Goal: Task Accomplishment & Management: Manage account settings

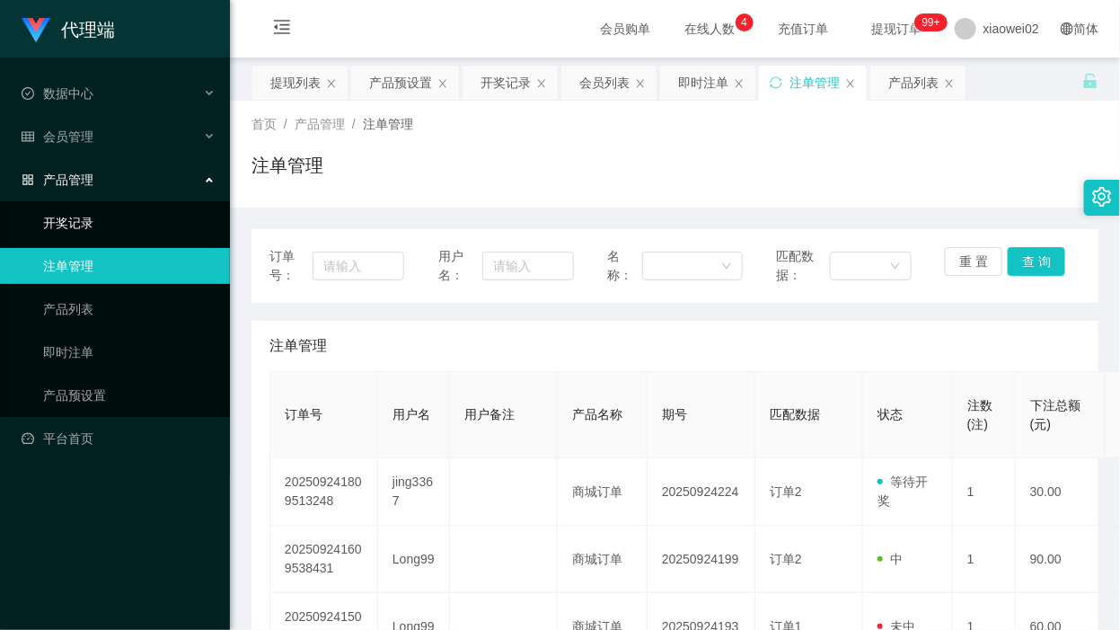
click at [93, 221] on link "开奖记录" at bounding box center [129, 223] width 172 height 36
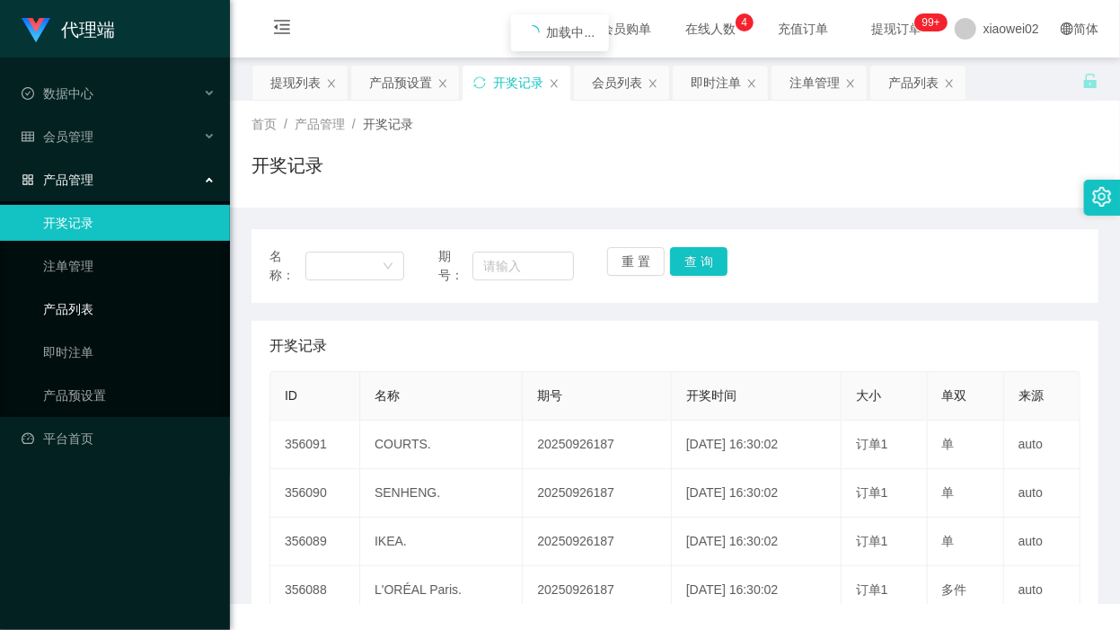
click at [100, 382] on link "产品预设置" at bounding box center [129, 395] width 172 height 36
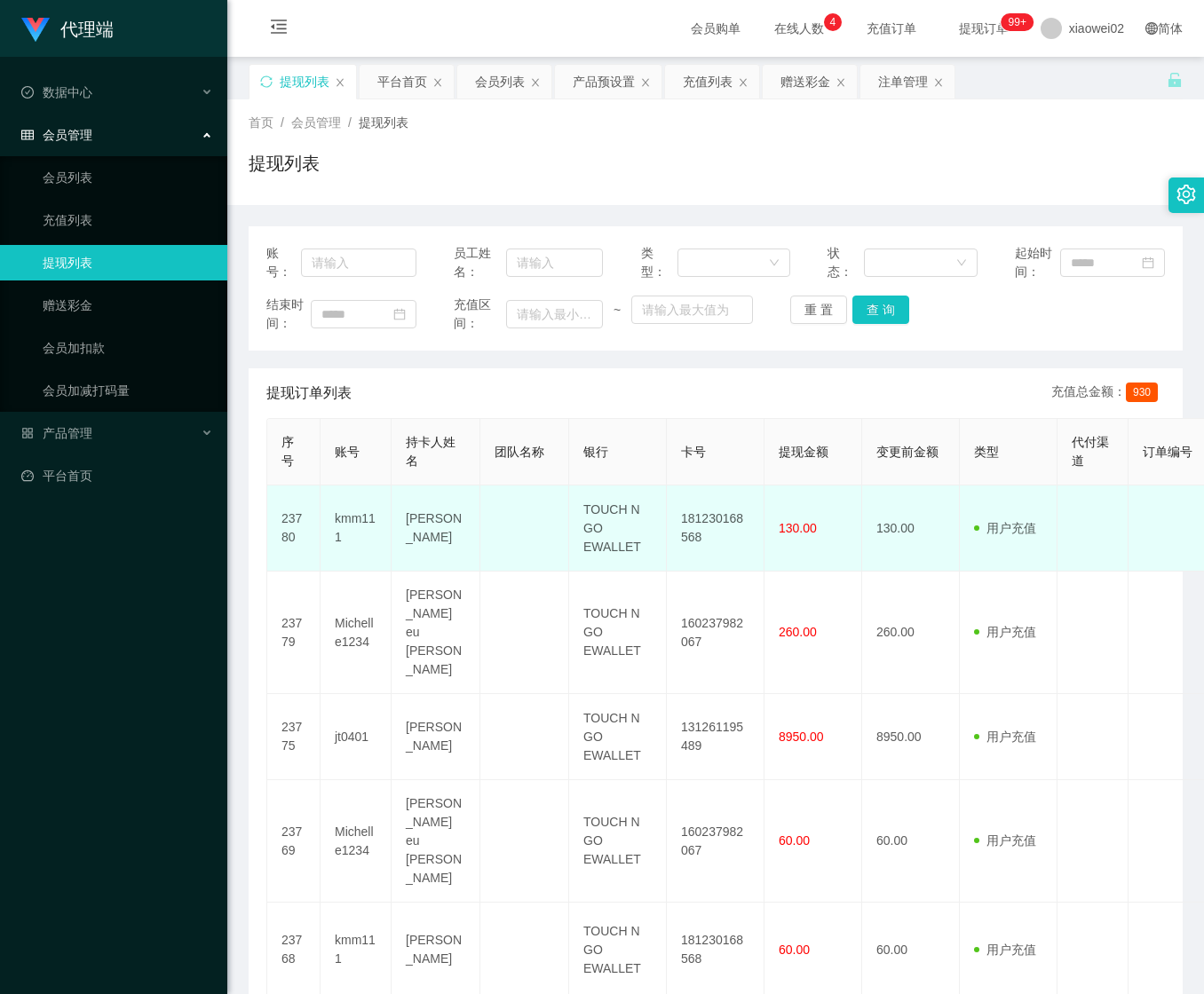
click at [704, 517] on td "181230168568" at bounding box center [716, 528] width 98 height 86
copy td "181230168568"
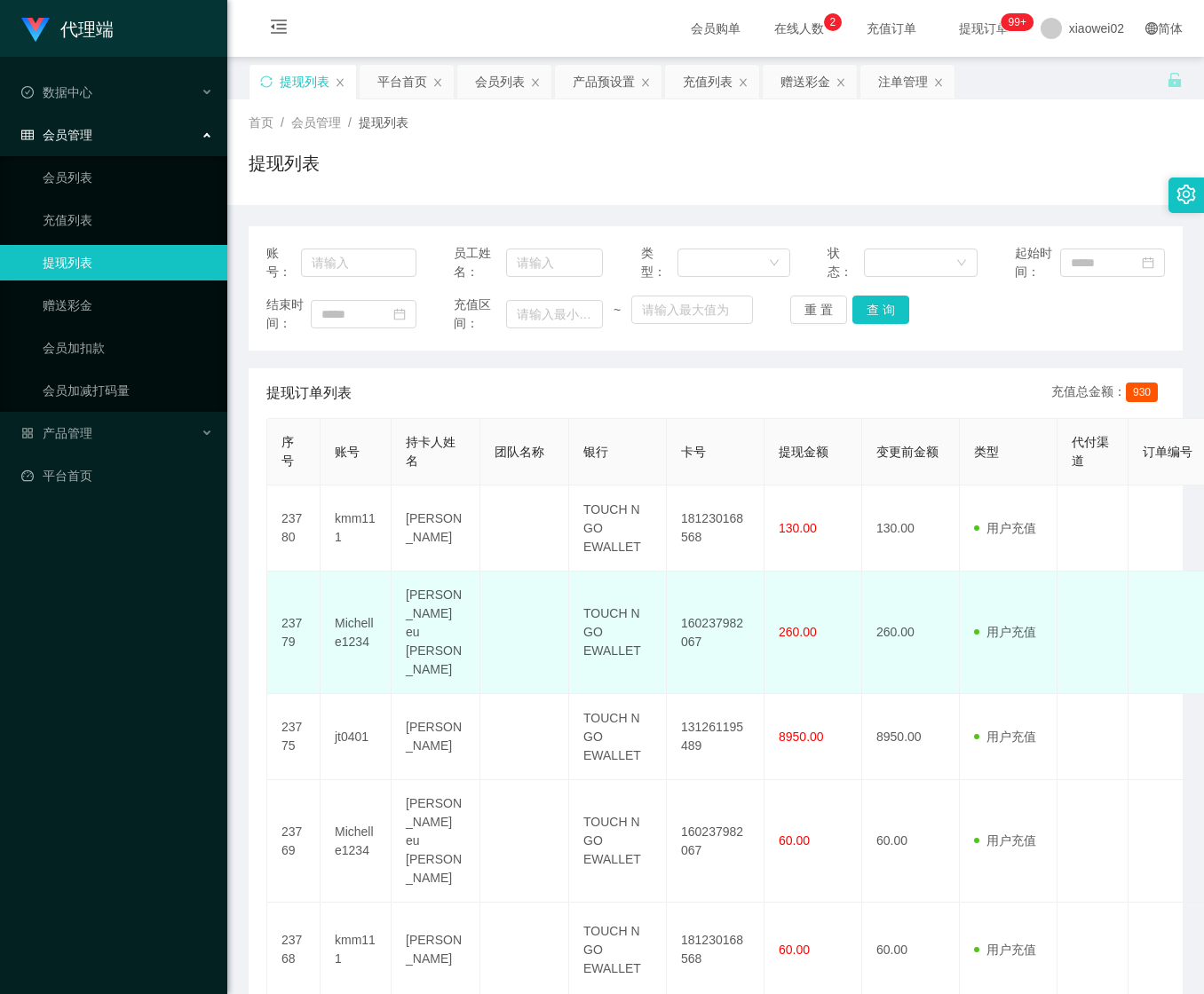
click at [714, 608] on td "160237982067" at bounding box center [716, 632] width 98 height 123
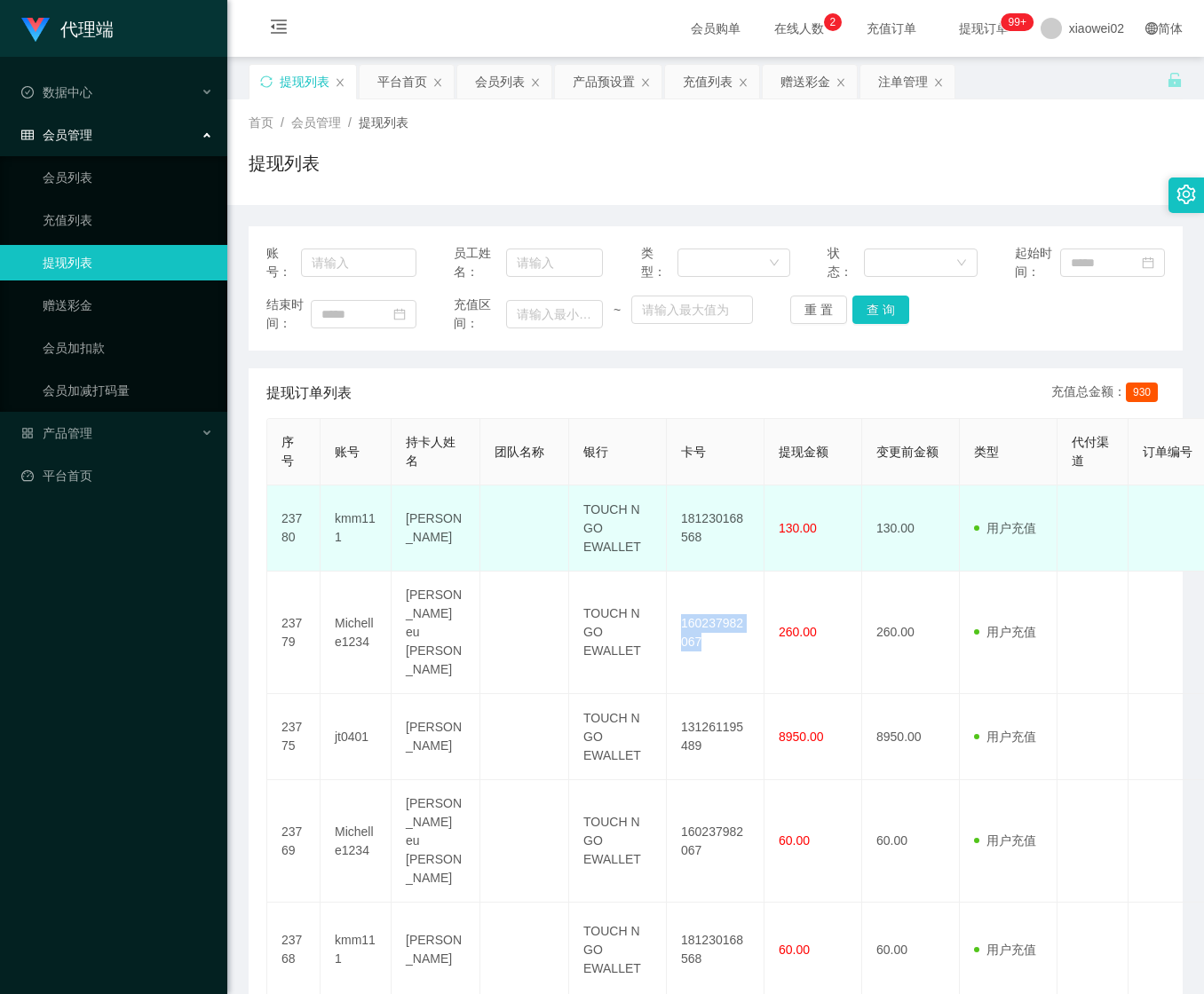
copy td "160237982067"
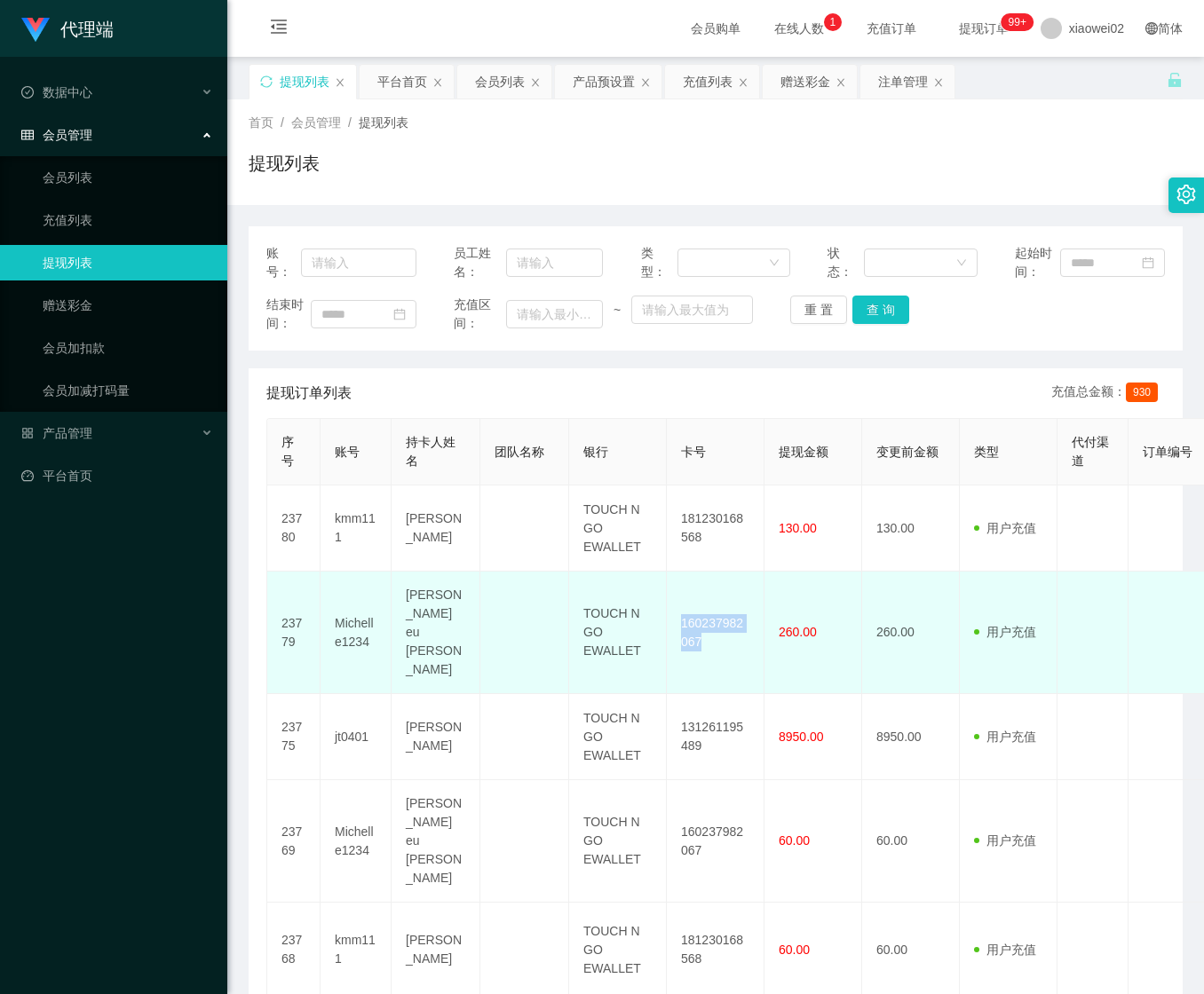
click at [454, 610] on td "Michelle eu siew chien" at bounding box center [436, 632] width 89 height 123
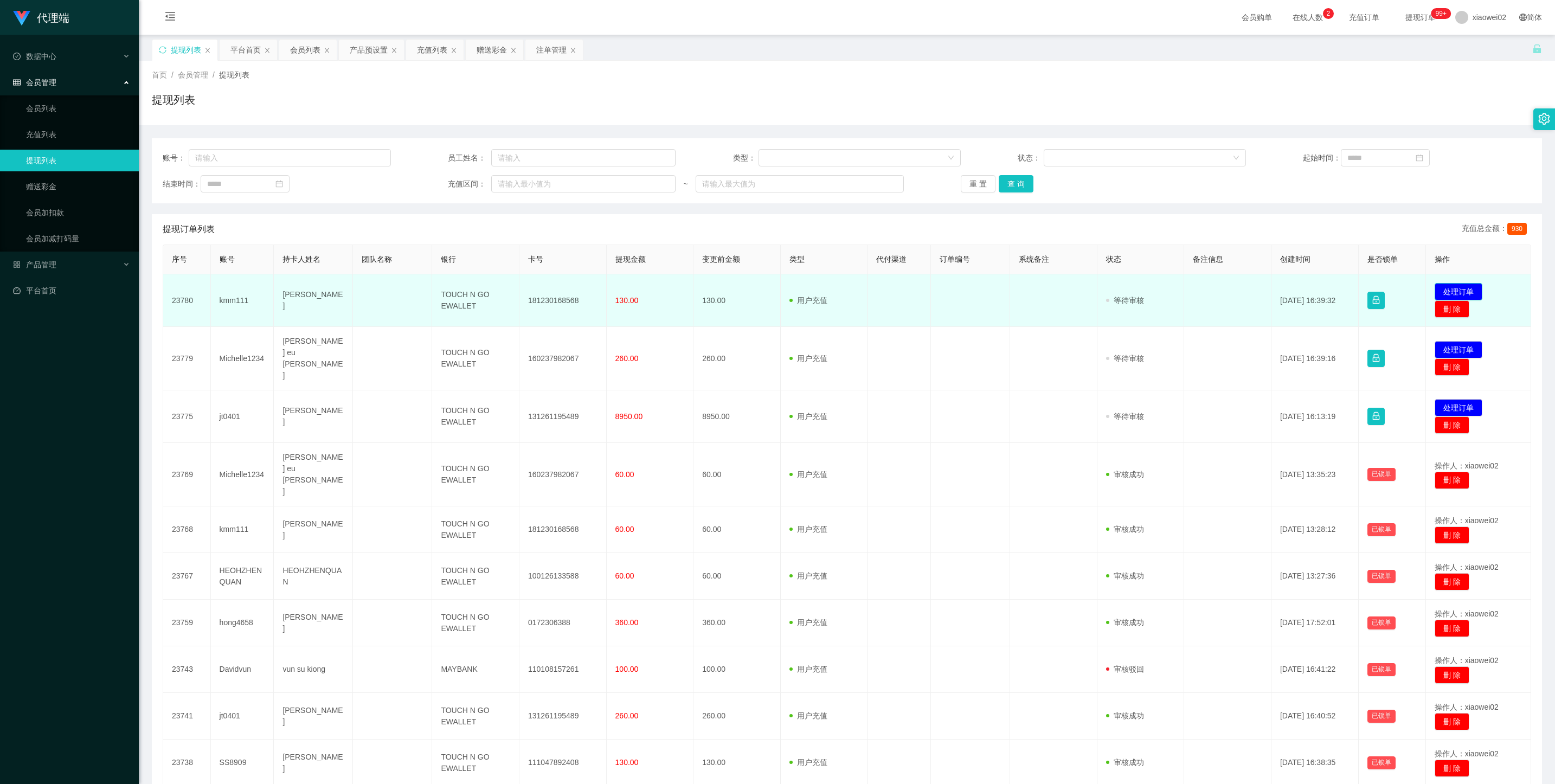
click at [735, 288] on button "处理订单" at bounding box center [1458, 292] width 48 height 18
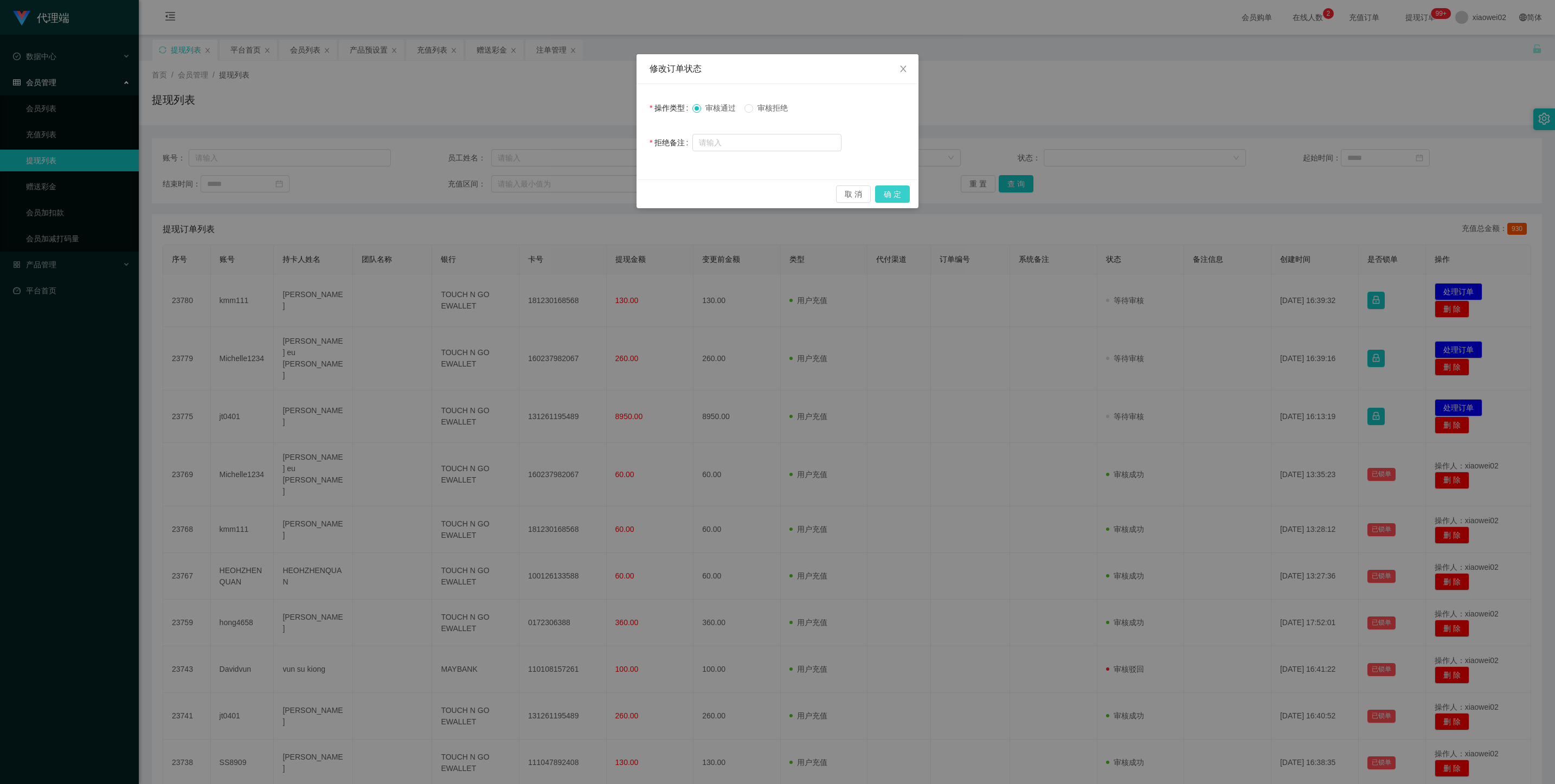
click at [735, 191] on button "确 定" at bounding box center [892, 194] width 34 height 18
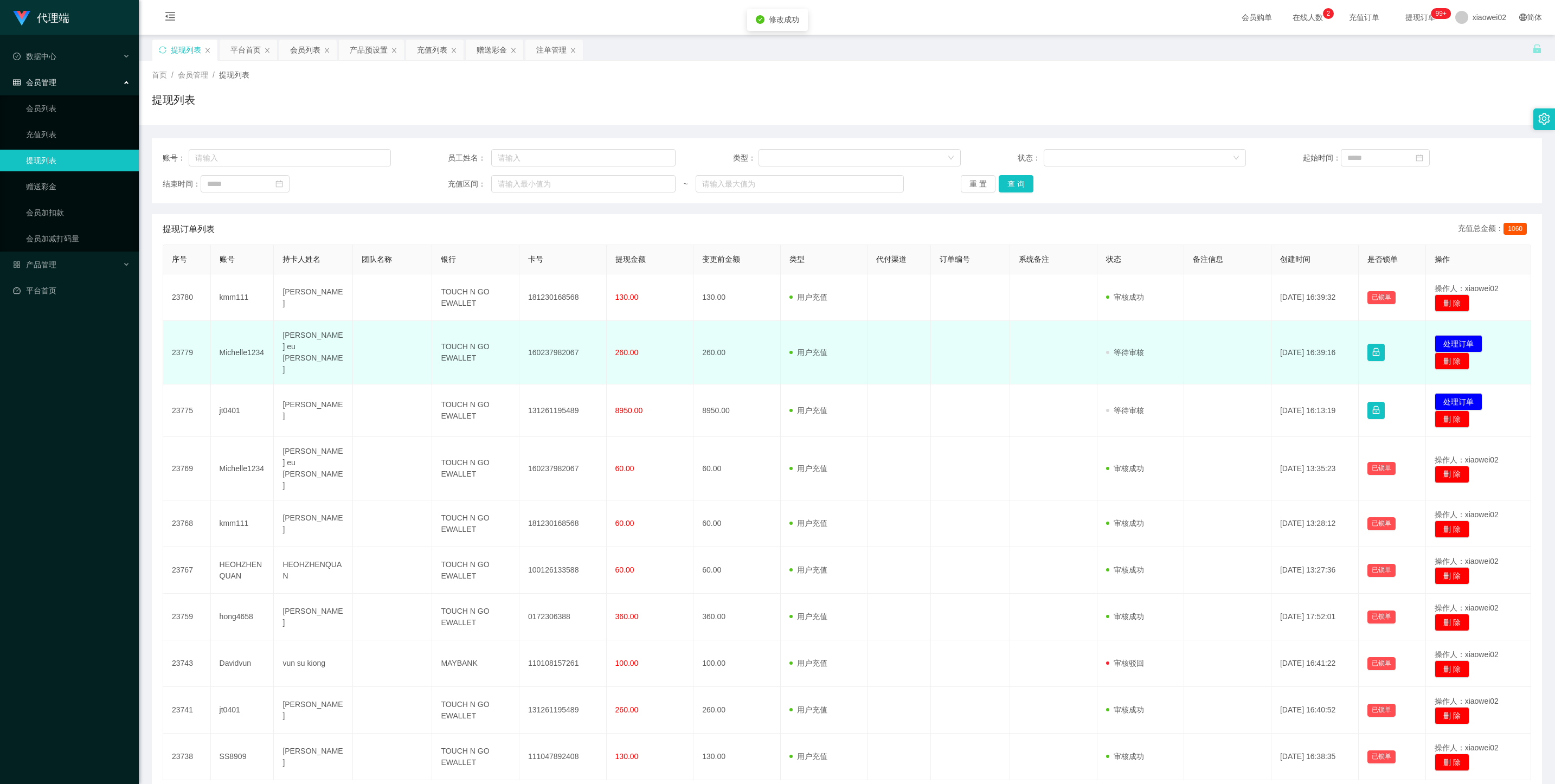
click at [735, 328] on td "发起代付 处理订单 删 除" at bounding box center [1478, 352] width 105 height 63
click at [735, 335] on button "处理订单" at bounding box center [1458, 343] width 48 height 18
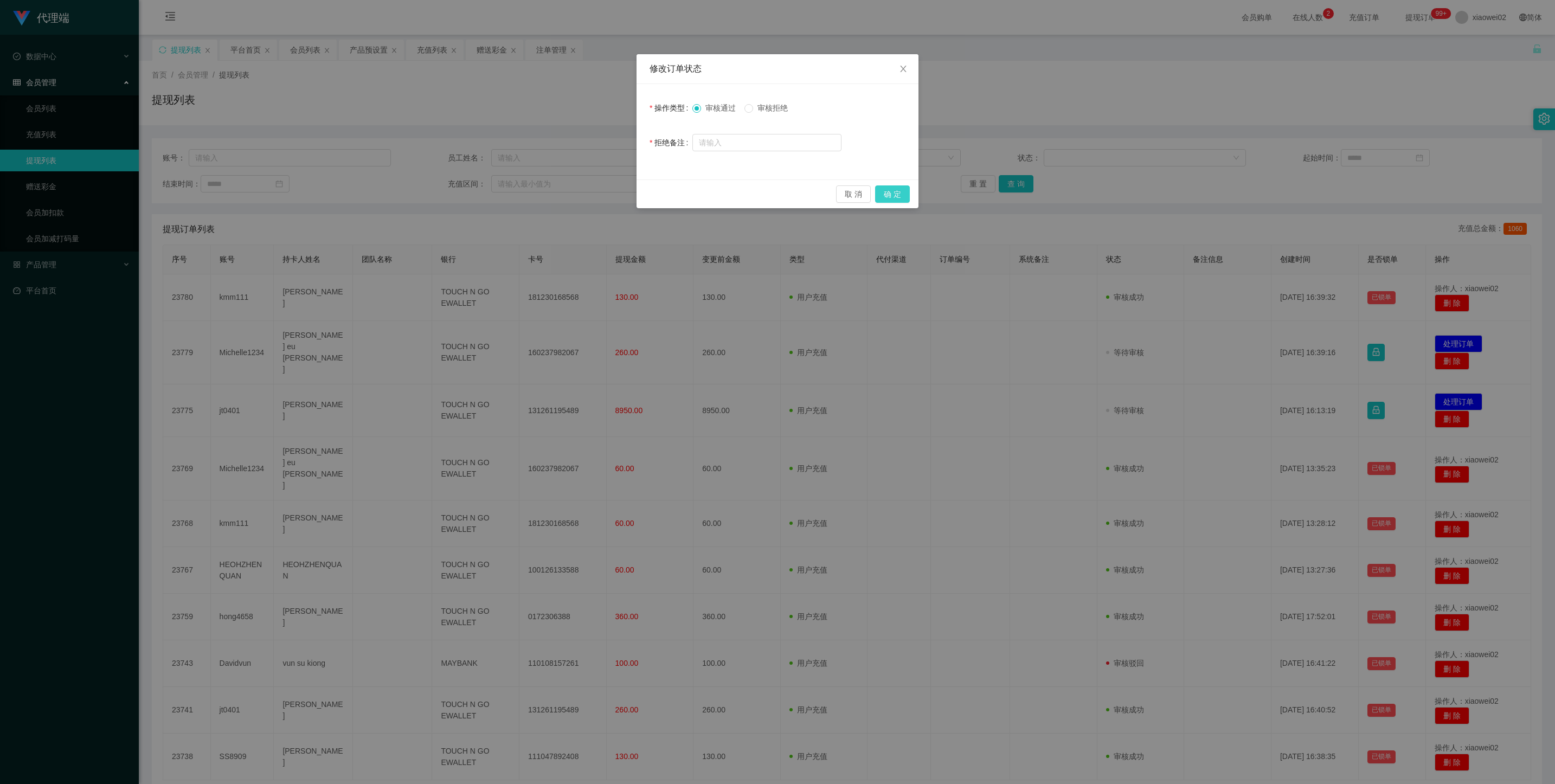
click at [735, 195] on button "确 定" at bounding box center [892, 194] width 34 height 18
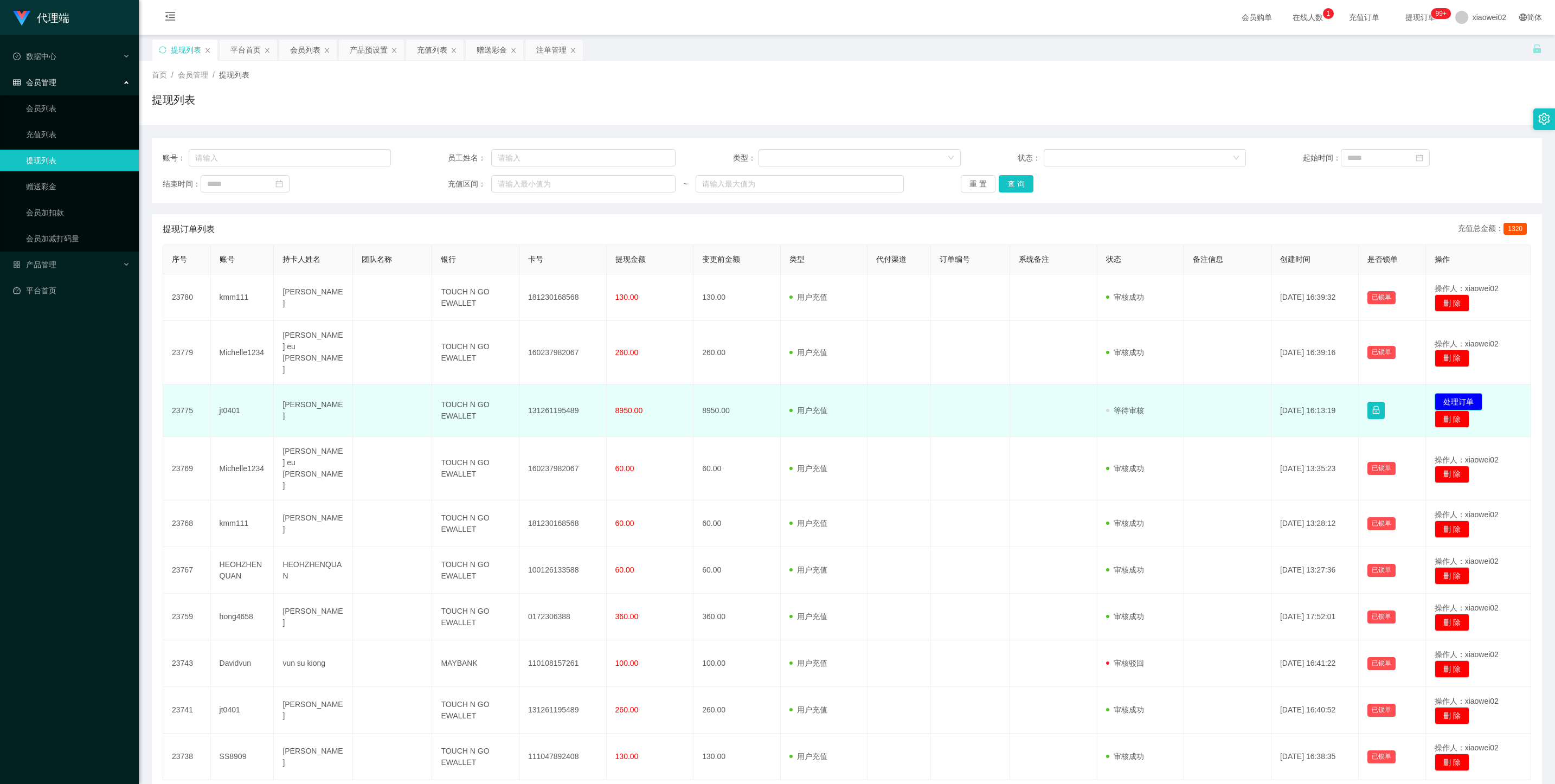
drag, startPoint x: 1457, startPoint y: 389, endPoint x: 1476, endPoint y: 365, distance: 30.6
click at [735, 393] on button "处理订单" at bounding box center [1458, 401] width 48 height 18
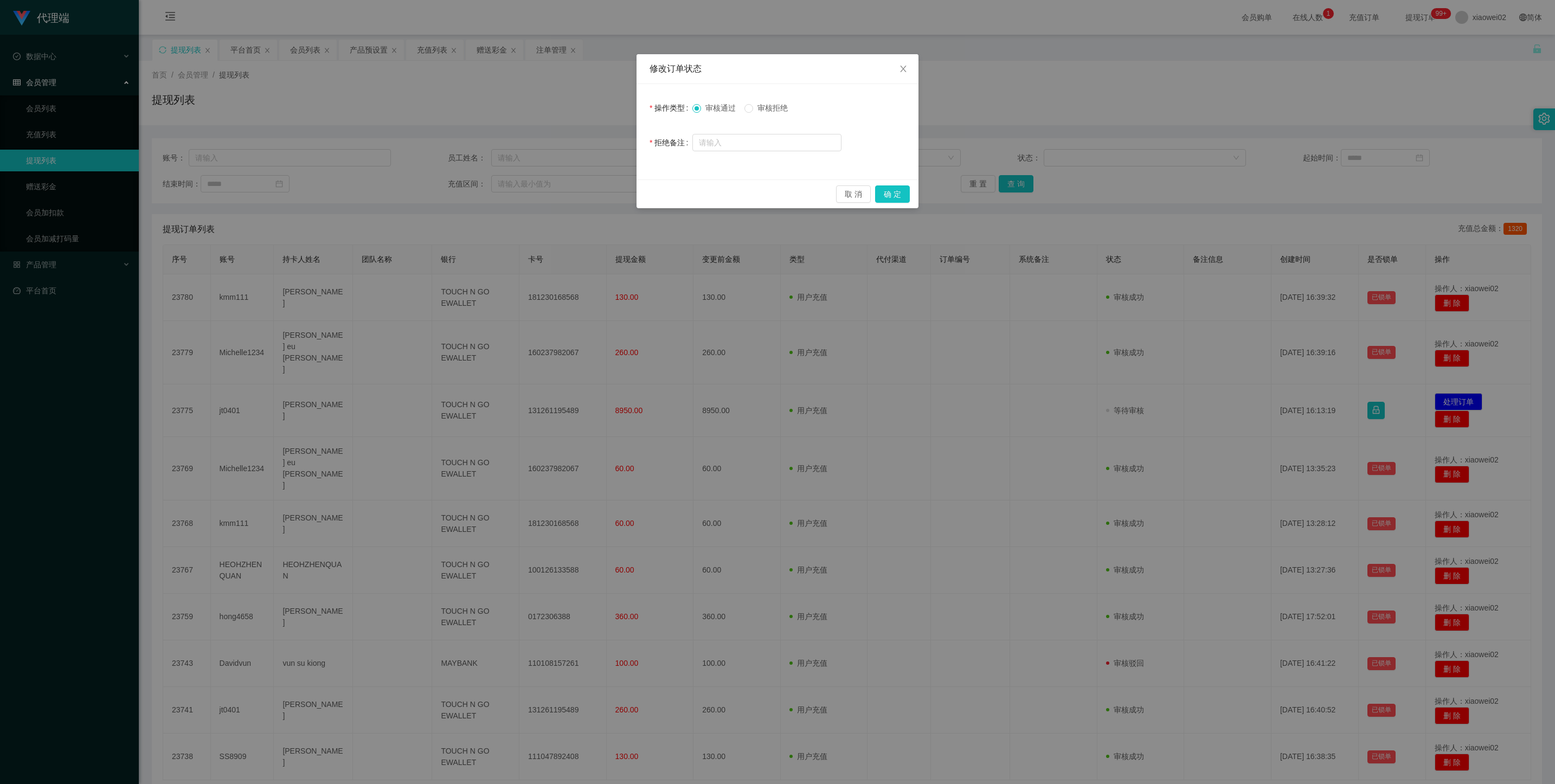
click at [735, 107] on span "审核拒绝" at bounding box center [773, 108] width 39 height 8
click at [735, 191] on button "确 定" at bounding box center [892, 194] width 34 height 18
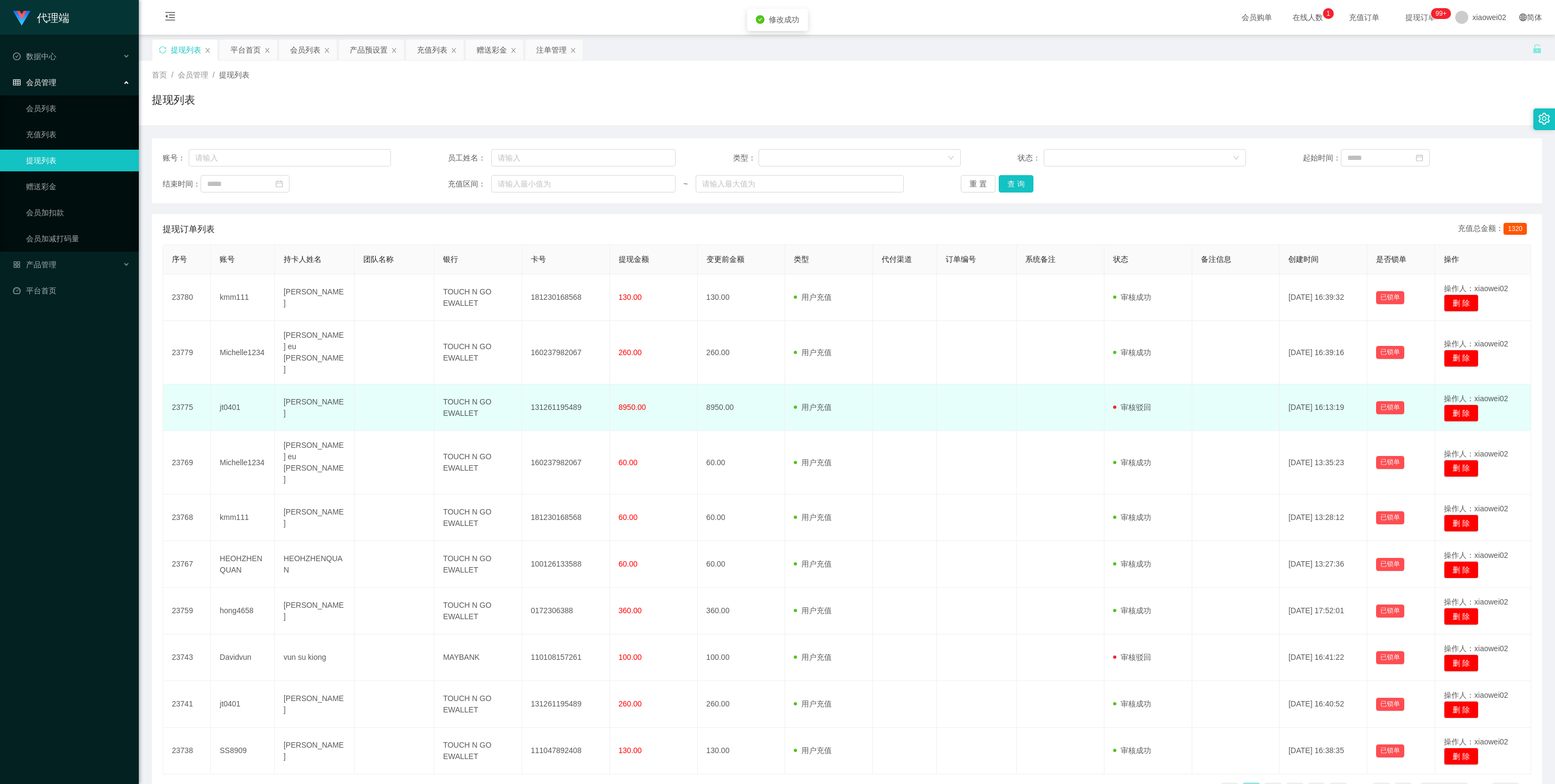
click at [228, 387] on td "jt0401" at bounding box center [243, 407] width 64 height 46
click at [231, 387] on td "jt0401" at bounding box center [243, 407] width 64 height 46
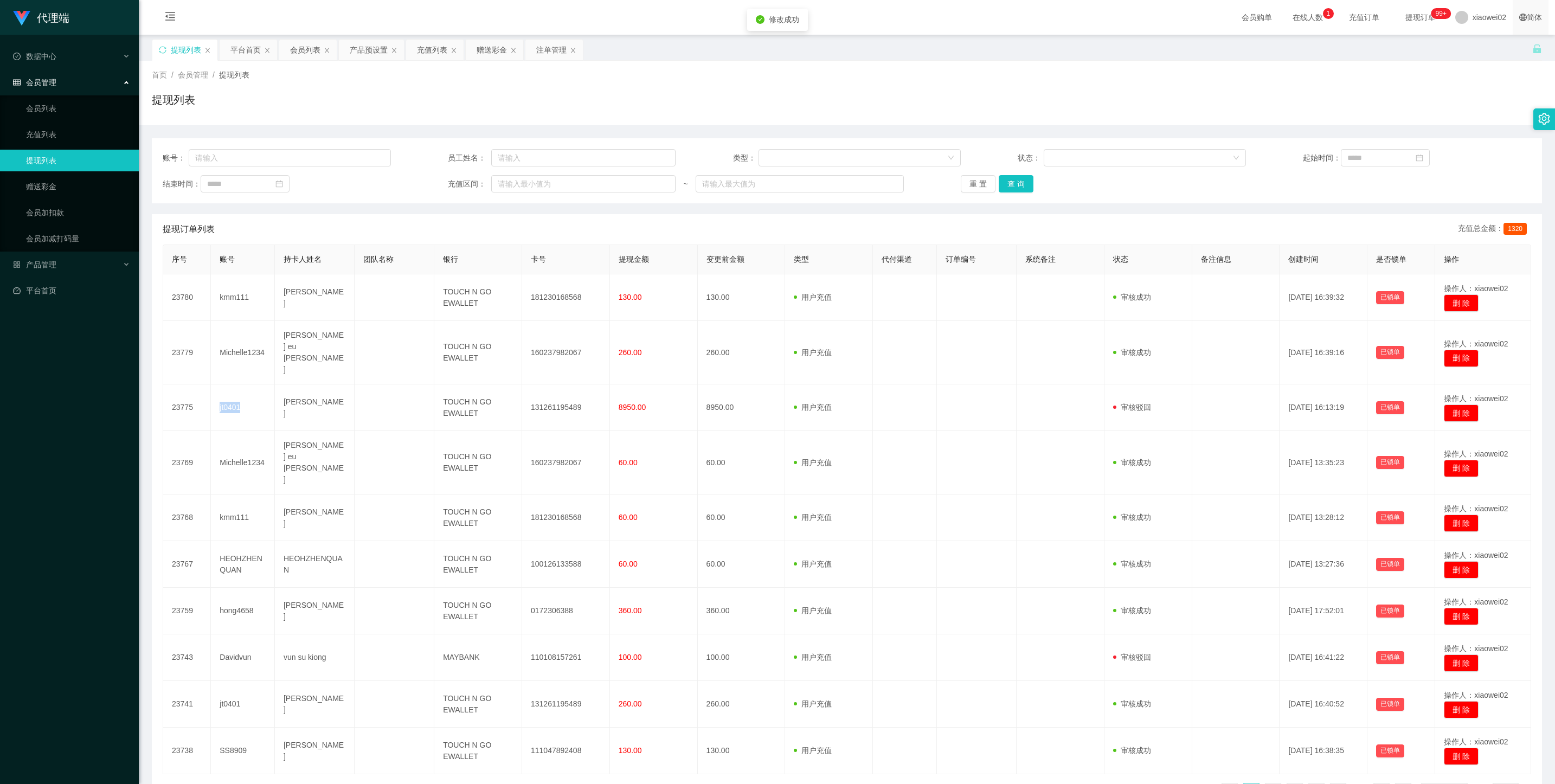
copy td "jt0401"
